Goal: Find contact information: Find contact information

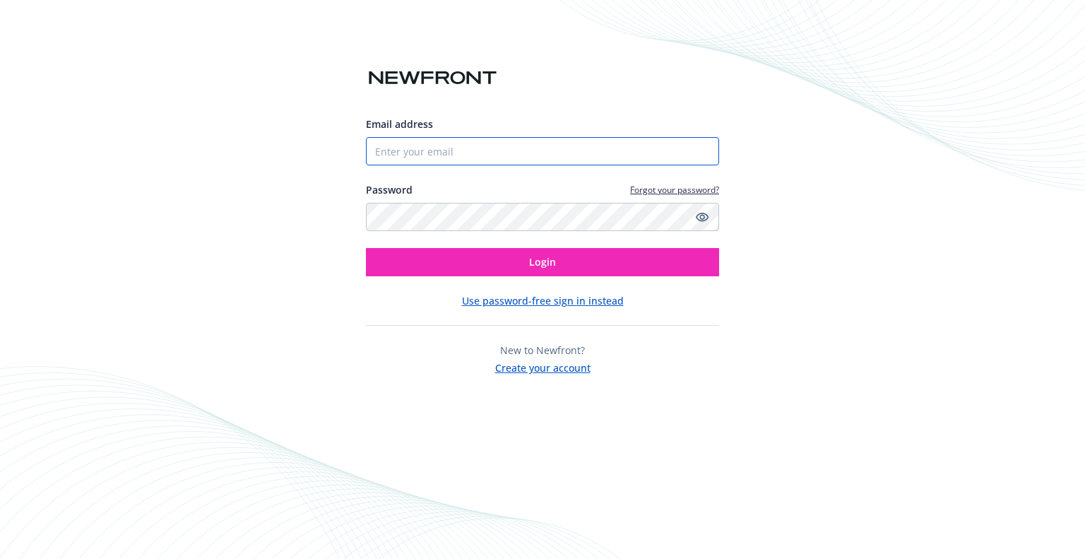
click at [423, 146] on input "Email address" at bounding box center [542, 151] width 353 height 28
type input "[PERSON_NAME][EMAIL_ADDRESS][PERSON_NAME][DOMAIN_NAME]"
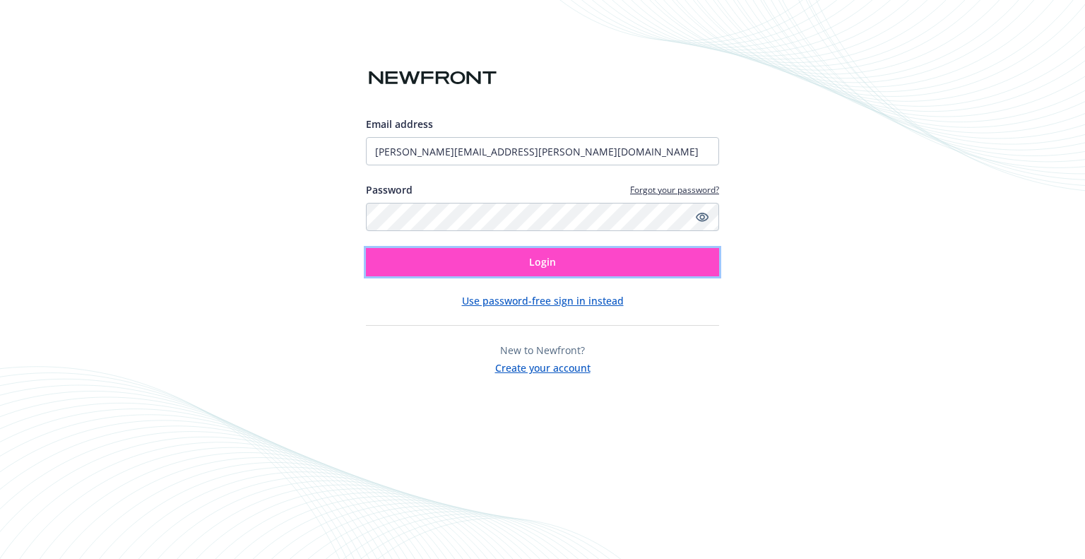
click at [509, 205] on button "Login" at bounding box center [542, 262] width 353 height 28
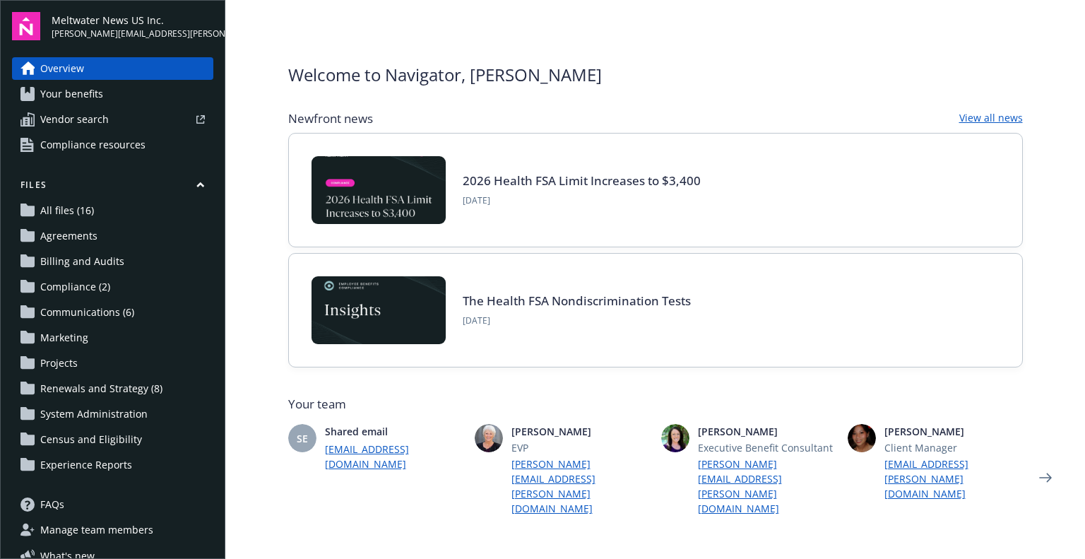
click at [62, 97] on span "Your benefits" at bounding box center [71, 94] width 63 height 23
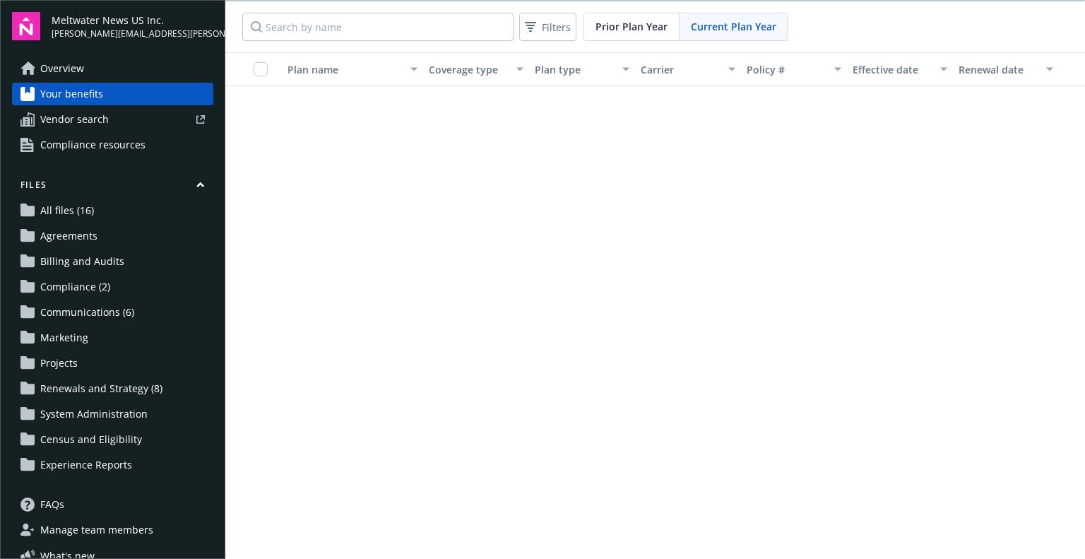
click at [62, 72] on span "Overview" at bounding box center [62, 68] width 44 height 23
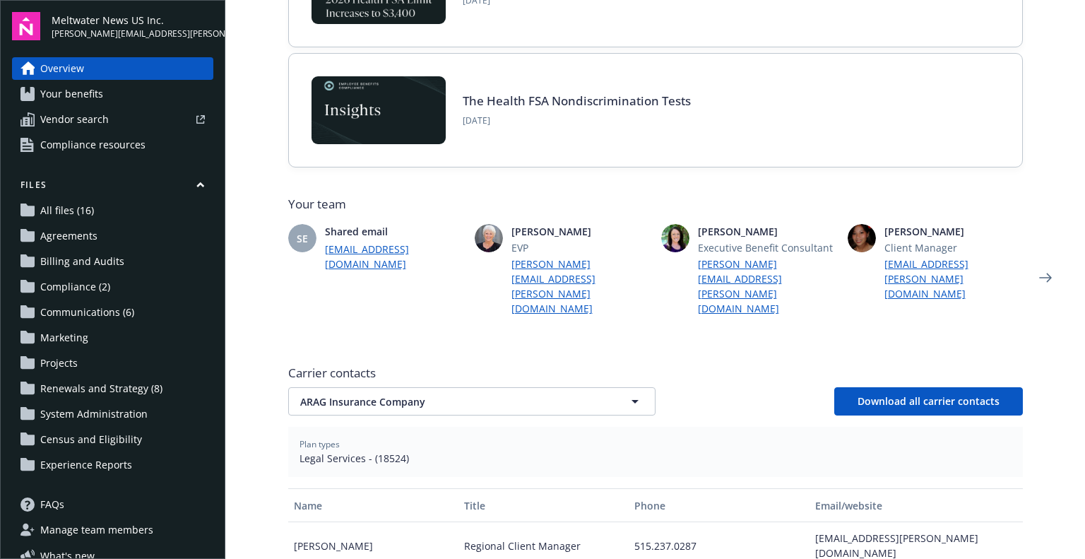
scroll to position [282, 0]
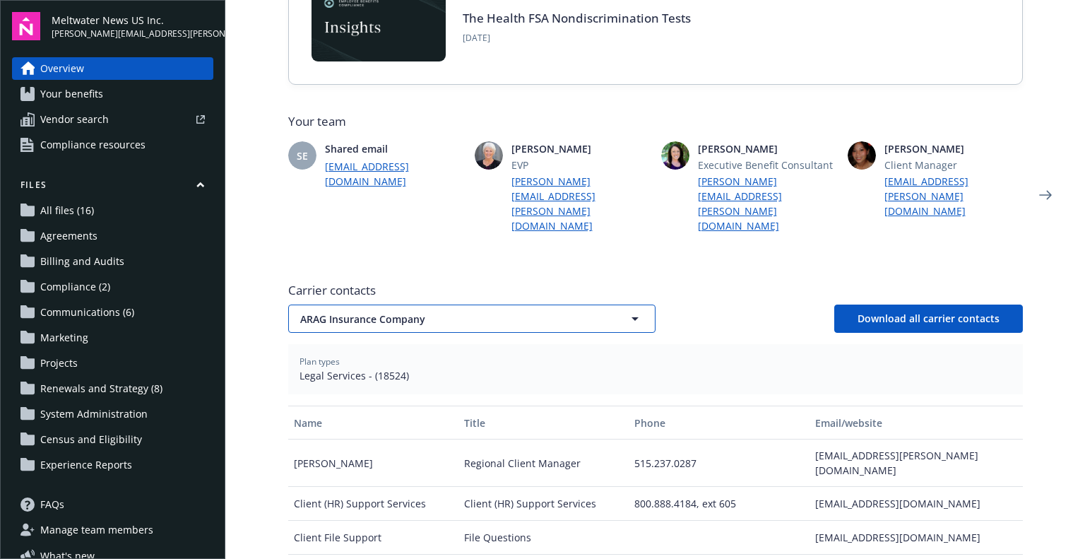
click at [350, 311] on span "ARAG Insurance Company" at bounding box center [447, 318] width 294 height 15
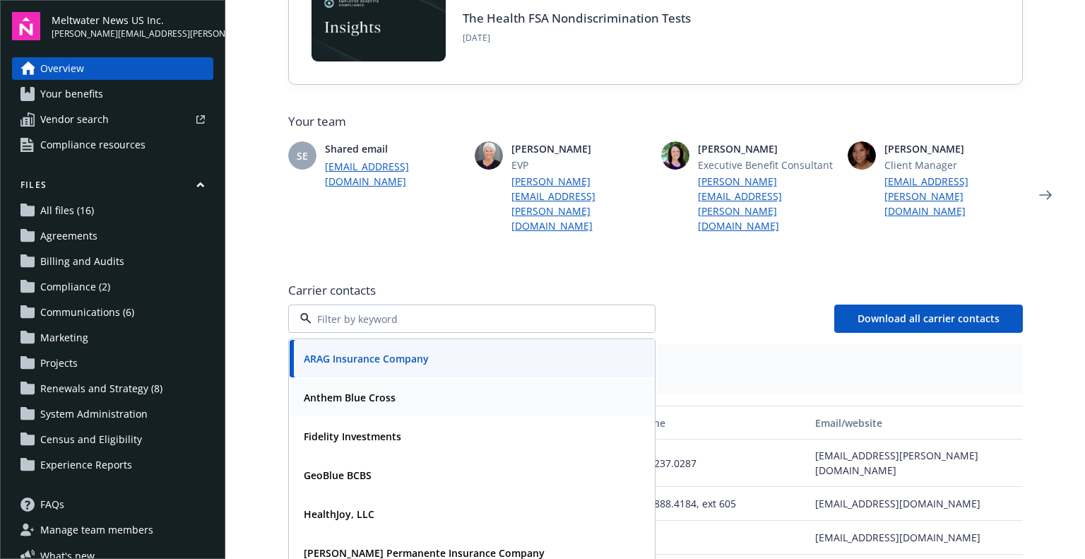
click at [329, 390] on strong "Anthem Blue Cross" at bounding box center [350, 396] width 92 height 13
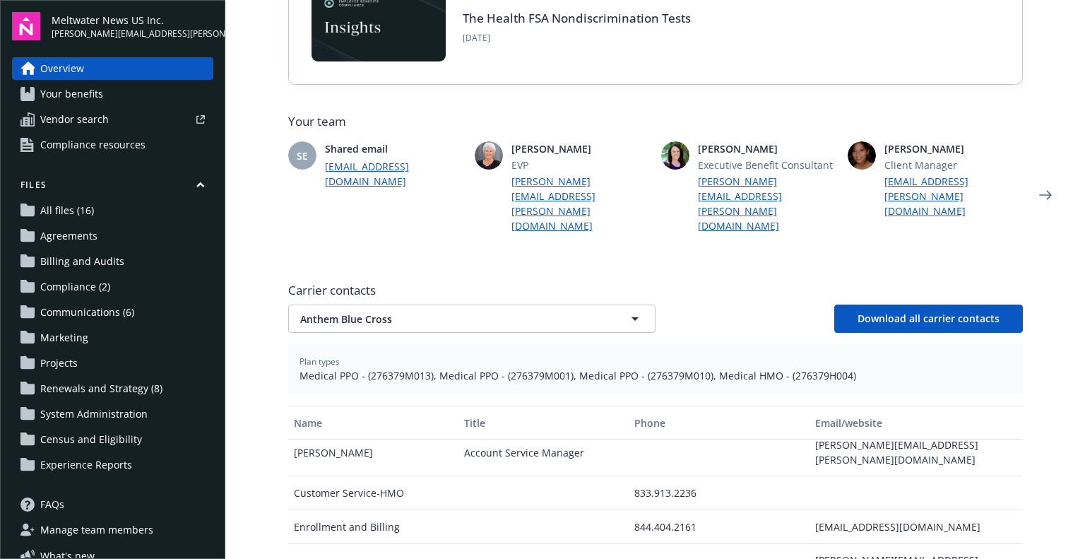
scroll to position [141, 0]
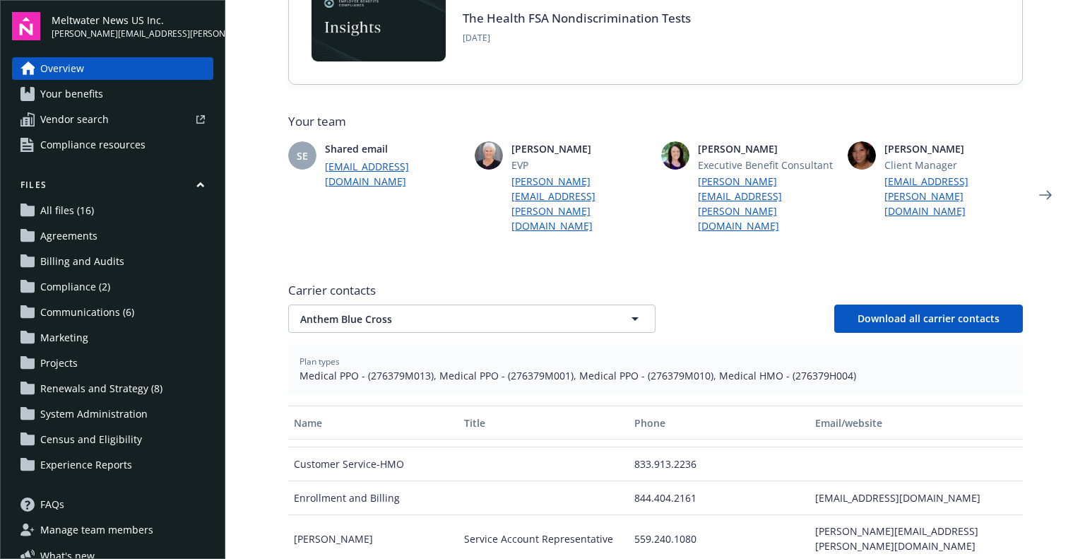
click at [830, 481] on div "calgenrollintake@anthem.com" at bounding box center [915, 498] width 213 height 34
drag, startPoint x: 812, startPoint y: 439, endPoint x: 828, endPoint y: 440, distance: 15.6
click at [828, 481] on div "calgenrollintake@anthem.com" at bounding box center [915, 498] width 213 height 34
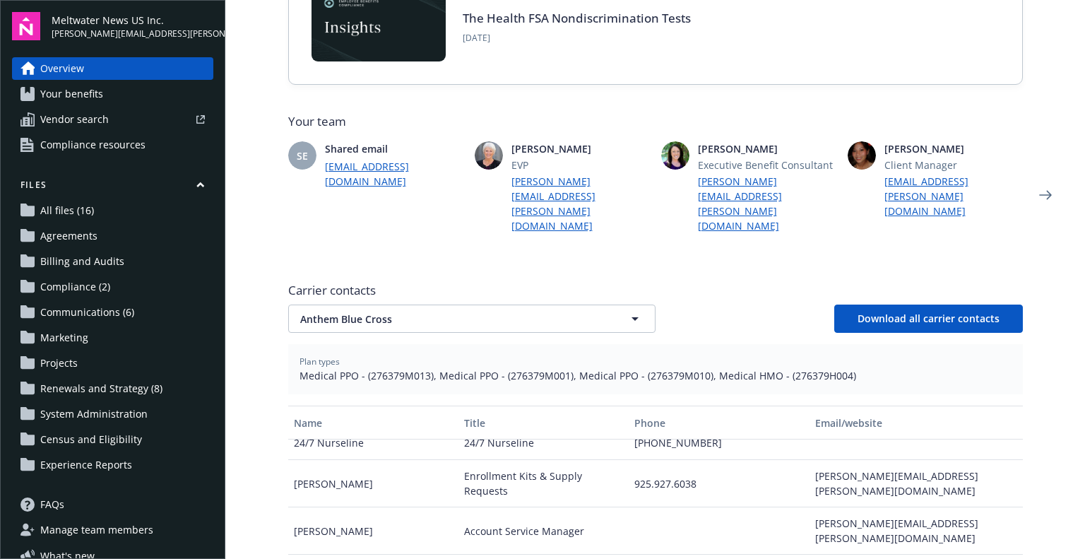
scroll to position [71, 0]
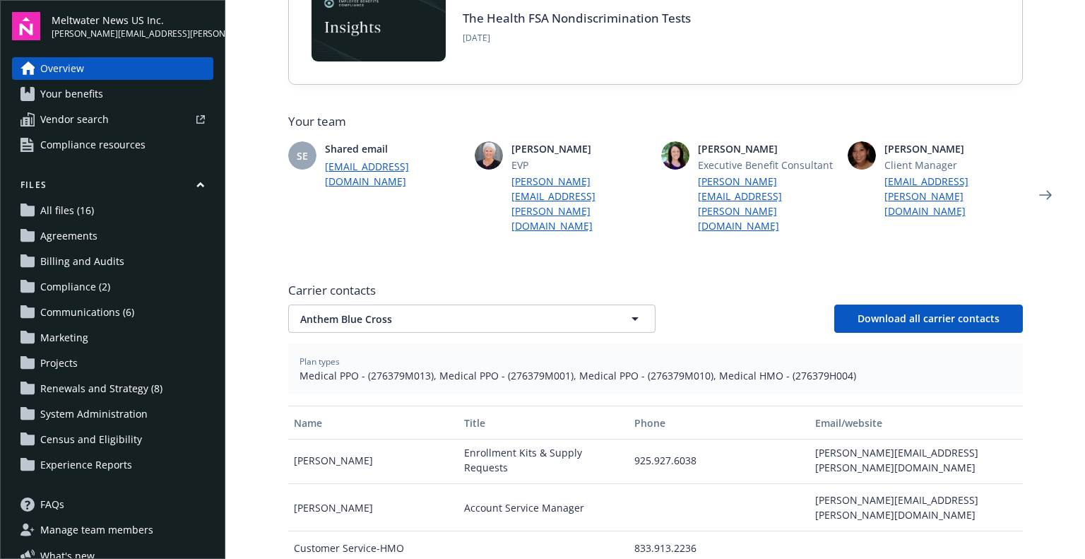
click at [809, 484] on div "christine.mouanoutoua@anthem.com" at bounding box center [915, 507] width 213 height 47
drag, startPoint x: 806, startPoint y: 457, endPoint x: 921, endPoint y: 455, distance: 115.1
click at [921, 484] on div "christine.mouanoutoua@anthem.com" at bounding box center [915, 507] width 213 height 47
click at [785, 484] on div at bounding box center [718, 507] width 181 height 47
drag, startPoint x: 800, startPoint y: 454, endPoint x: 978, endPoint y: 456, distance: 178.0
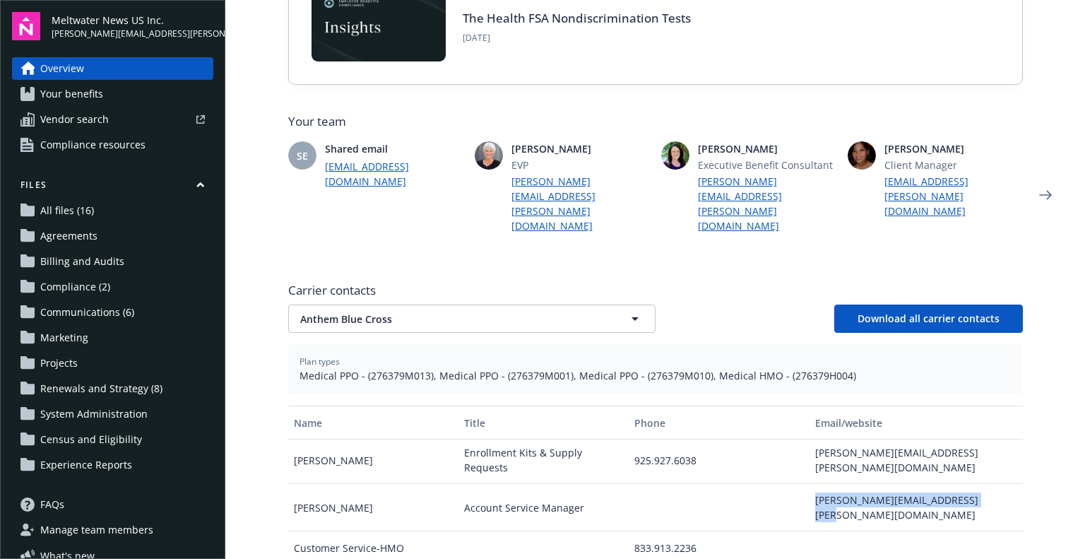
click at [978, 484] on div "christine.mouanoutoua@anthem.com" at bounding box center [915, 507] width 213 height 47
copy div "christine.mouanoutoua@anthem.com"
